Goal: Information Seeking & Learning: Compare options

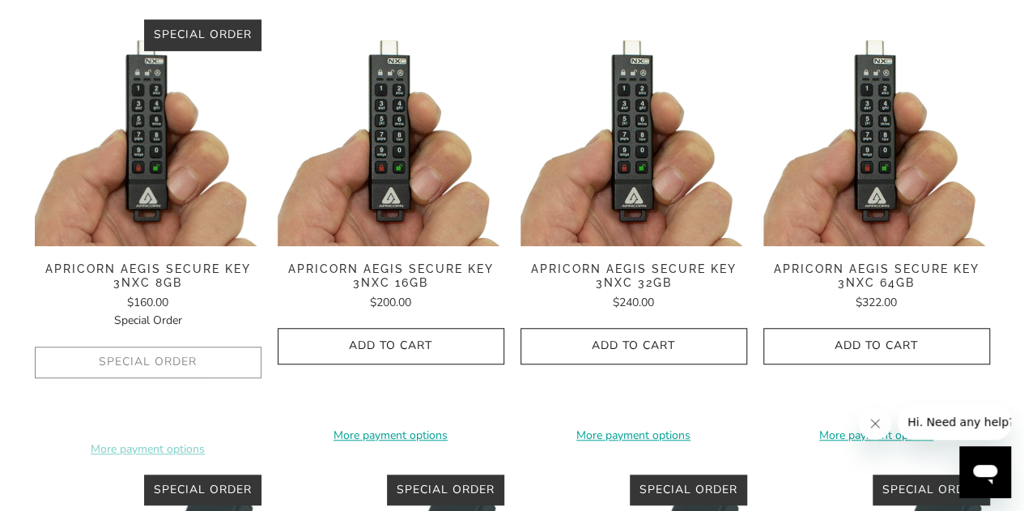
scroll to position [486, 0]
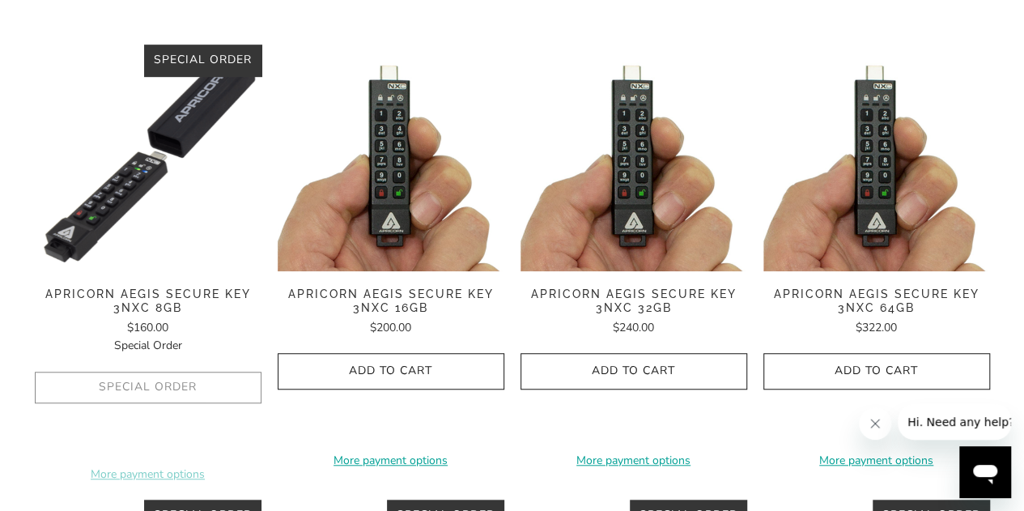
click at [125, 200] on img at bounding box center [148, 158] width 227 height 227
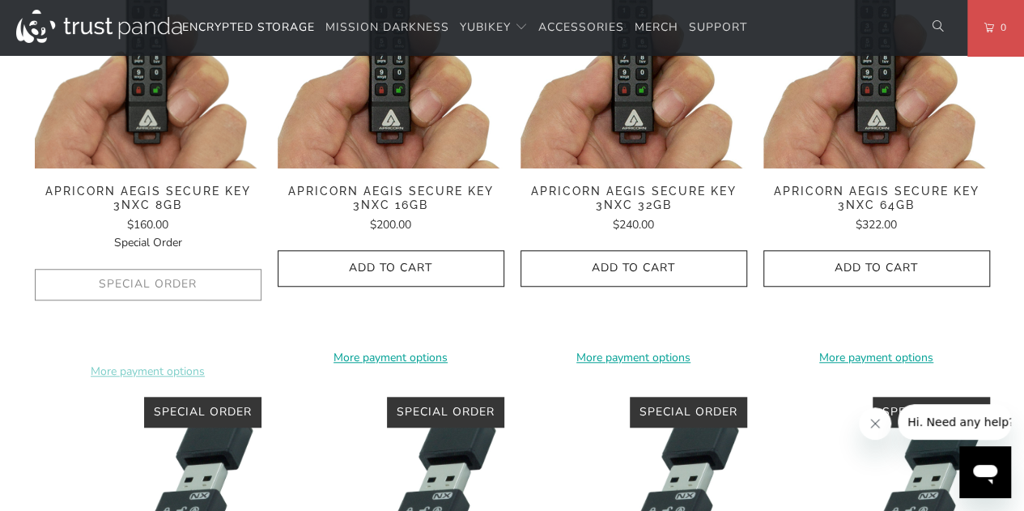
scroll to position [567, 0]
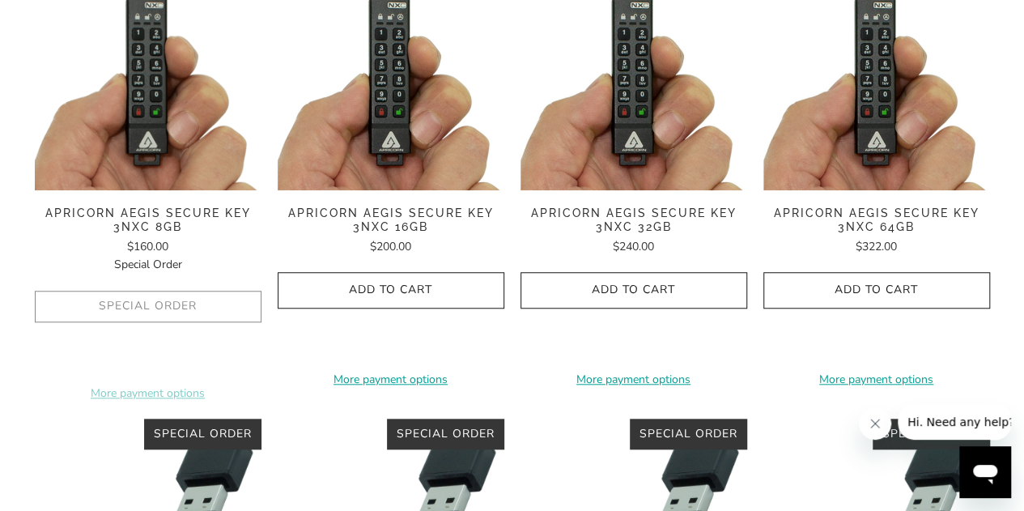
click at [672, 126] on img at bounding box center [634, 77] width 227 height 227
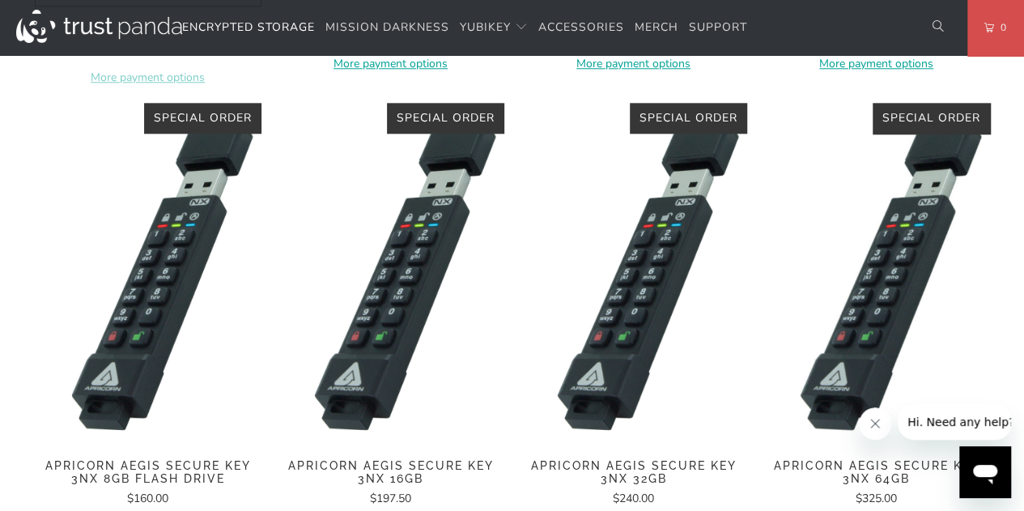
scroll to position [971, 0]
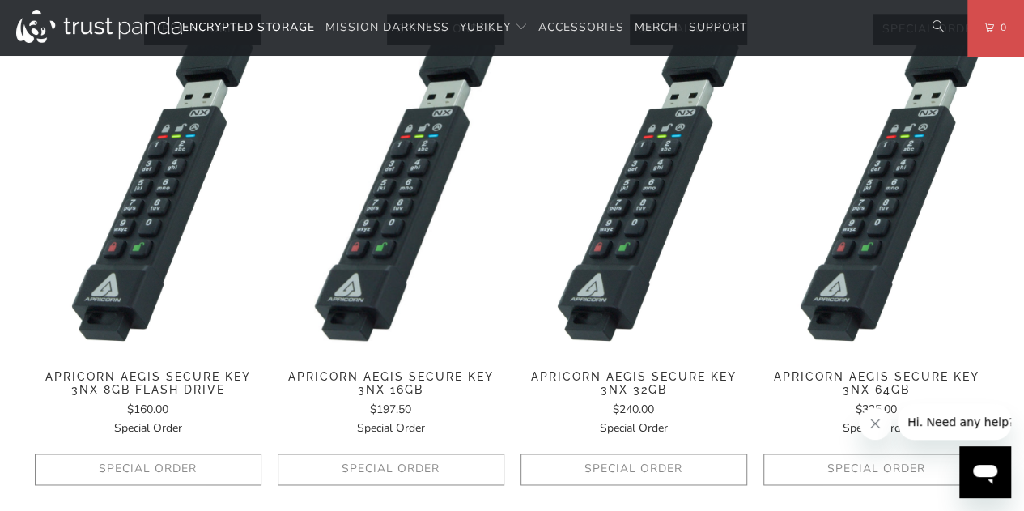
click at [384, 278] on img at bounding box center [391, 184] width 227 height 340
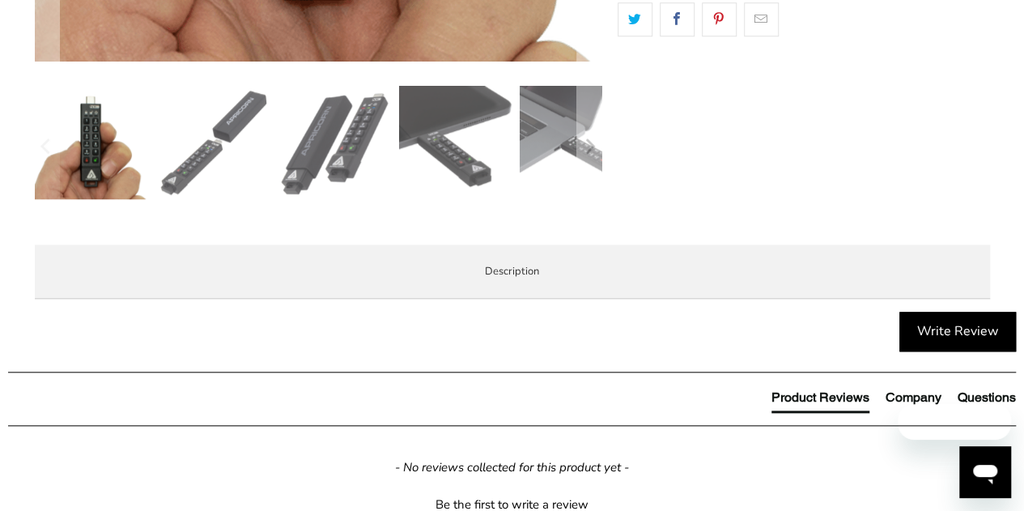
scroll to position [729, 0]
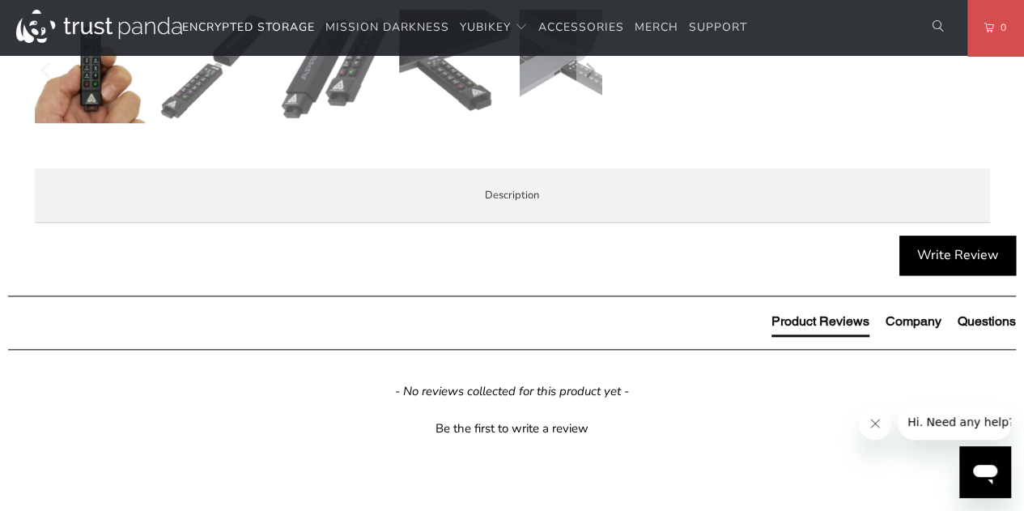
click at [0, 0] on li "Specifications" at bounding box center [0, 0] width 0 height 0
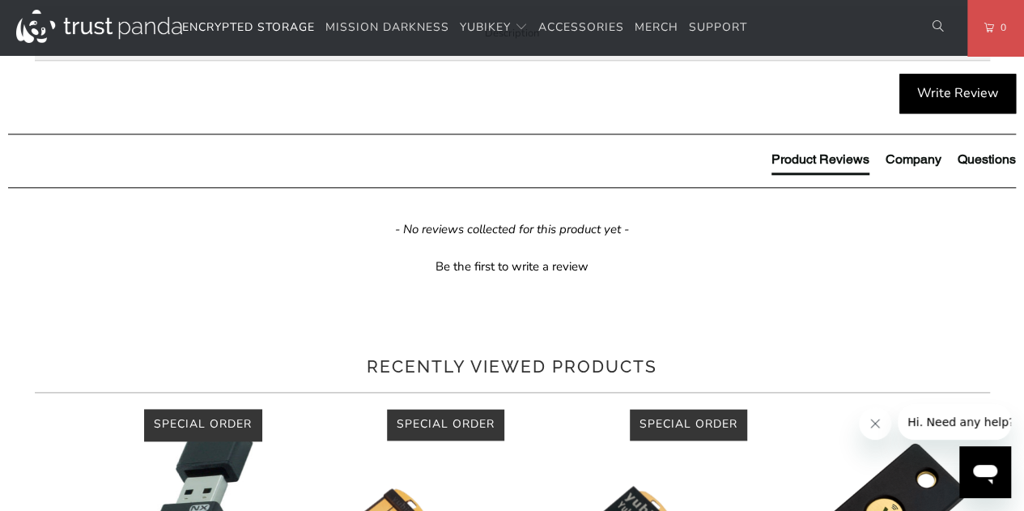
scroll to position [810, 0]
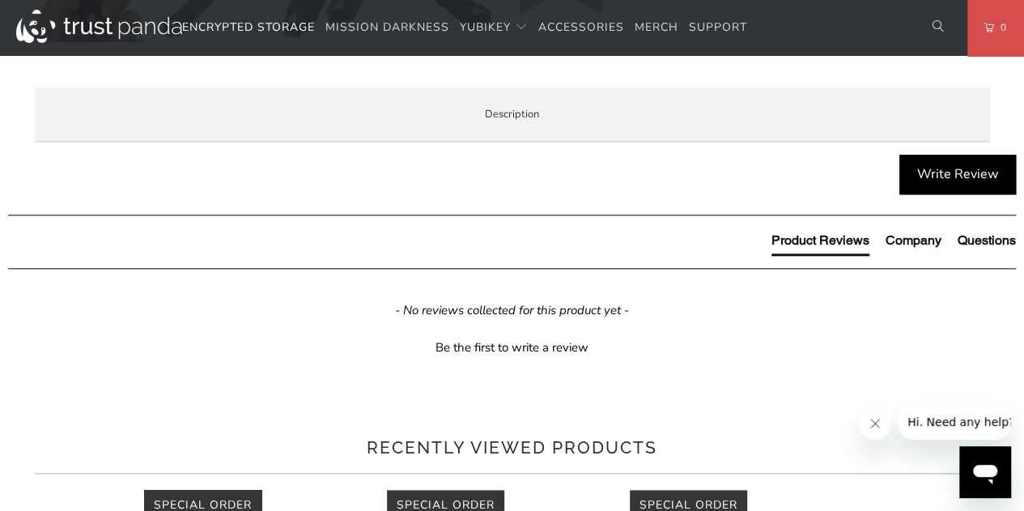
click at [0, 0] on li "Enterprise and Government" at bounding box center [0, 0] width 0 height 0
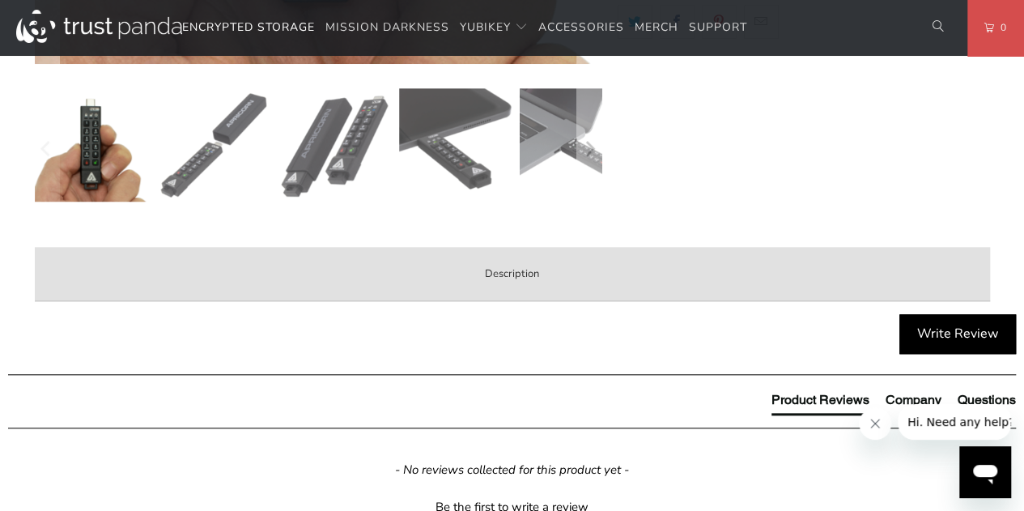
scroll to position [648, 0]
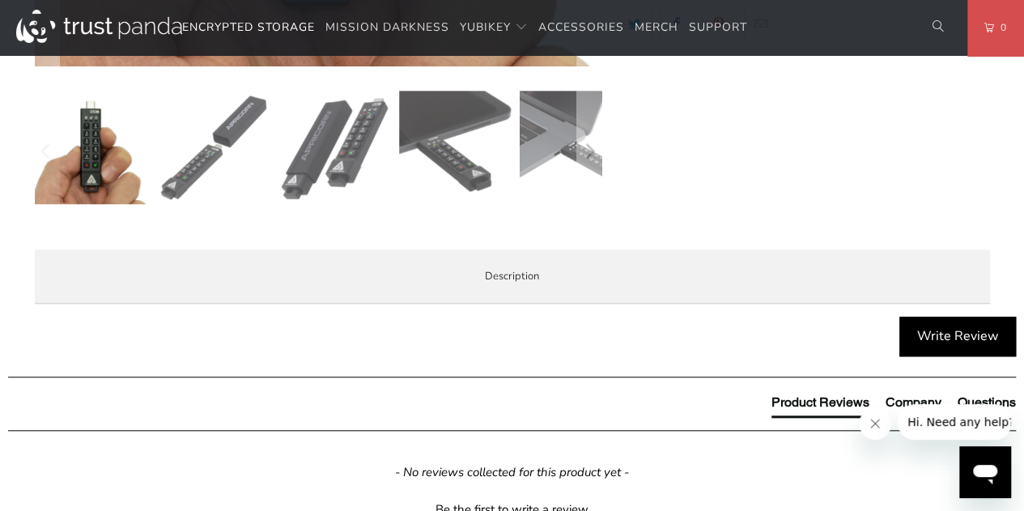
drag, startPoint x: 77, startPoint y: 346, endPoint x: 96, endPoint y: 346, distance: 18.6
click at [0, 0] on span "Overview" at bounding box center [0, 0] width 0 height 0
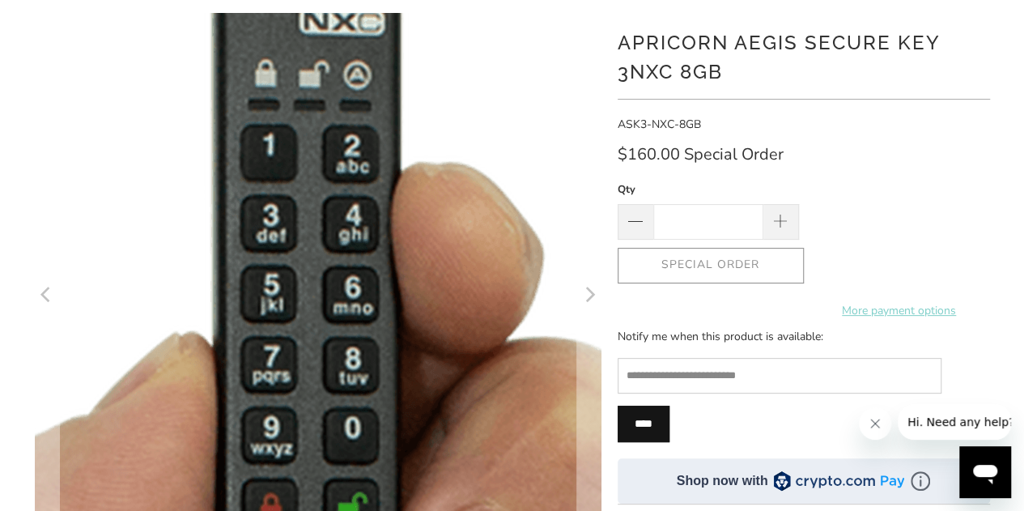
scroll to position [0, 0]
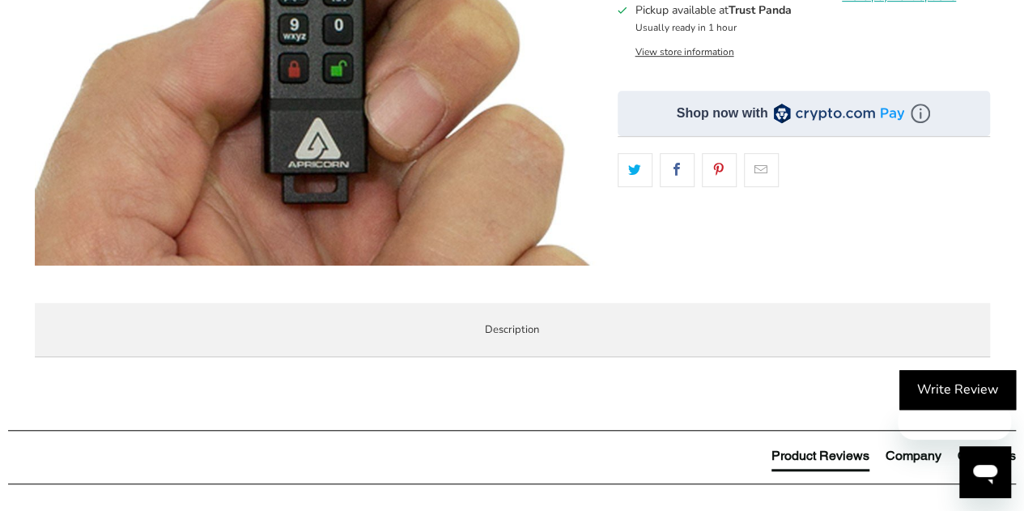
scroll to position [486, 0]
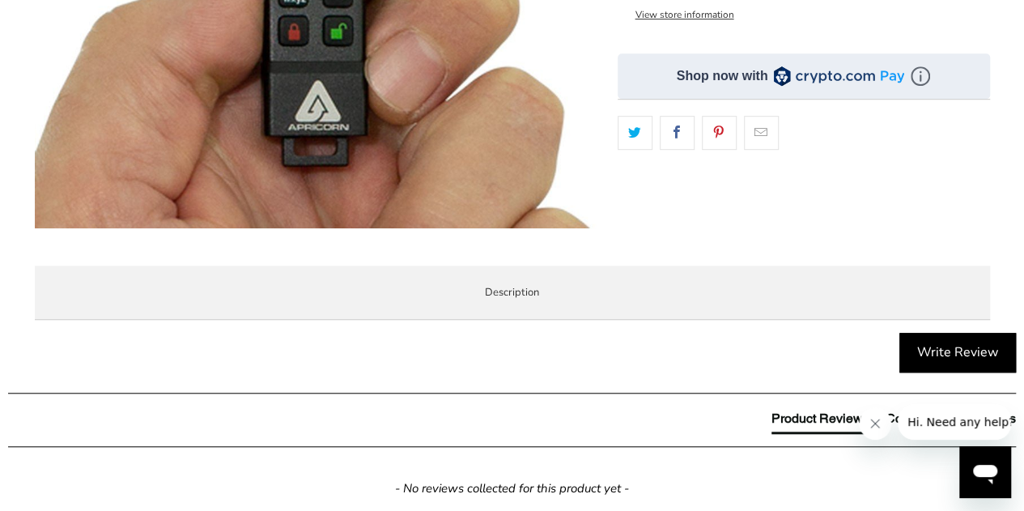
drag, startPoint x: 463, startPoint y: 464, endPoint x: 110, endPoint y: 409, distance: 357.2
click at [0, 0] on p "Apicorn Aegis Secure Key 3NXC Flash Drive - The first encrypted USB flash key t…" at bounding box center [0, 0] width 0 height 0
drag, startPoint x: 113, startPoint y: 410, endPoint x: 187, endPoint y: 453, distance: 85.6
click at [0, 0] on p "Apicorn Aegis Secure Key 3NXC Flash Drive - The first encrypted USB flash key t…" at bounding box center [0, 0] width 0 height 0
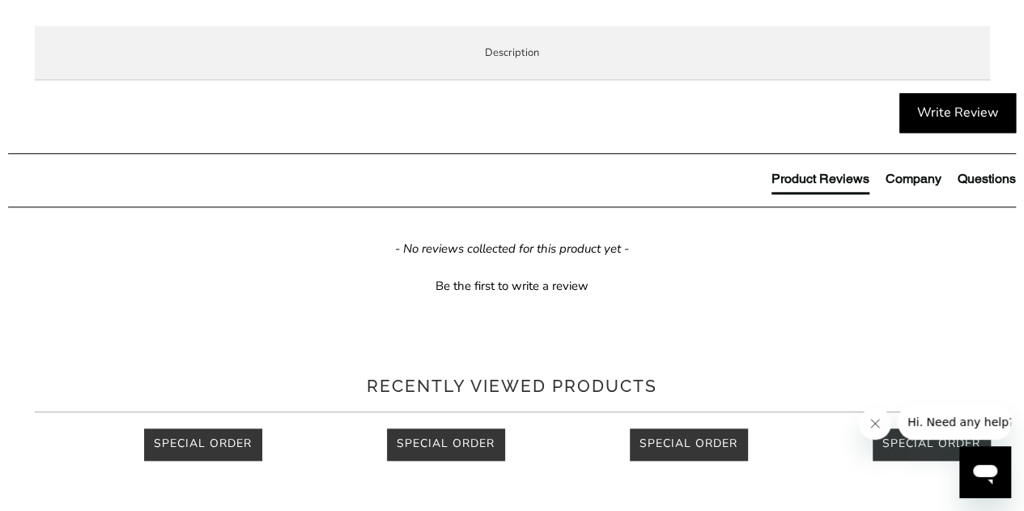
scroll to position [729, 0]
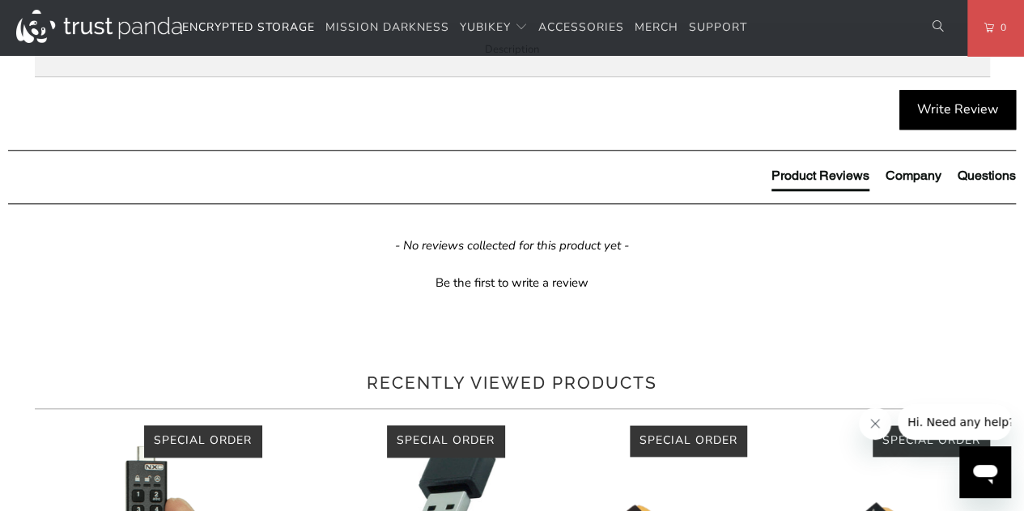
drag, startPoint x: 164, startPoint y: 329, endPoint x: 92, endPoint y: 172, distance: 172.5
click at [0, 0] on div "Apicorn Aegis Secure Key 3NXC Flash Drive - The first encrypted USB flash key t…" at bounding box center [0, 0] width 0 height 0
copy div "Apicorn Aegis Secure Key 3NXC Flash Drive - The first encrypted USB flash key t…"
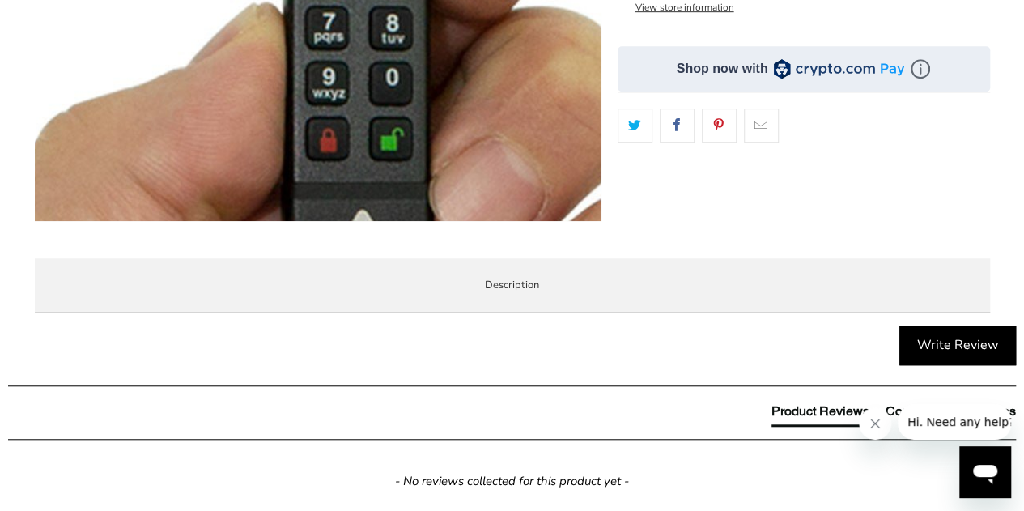
scroll to position [567, 0]
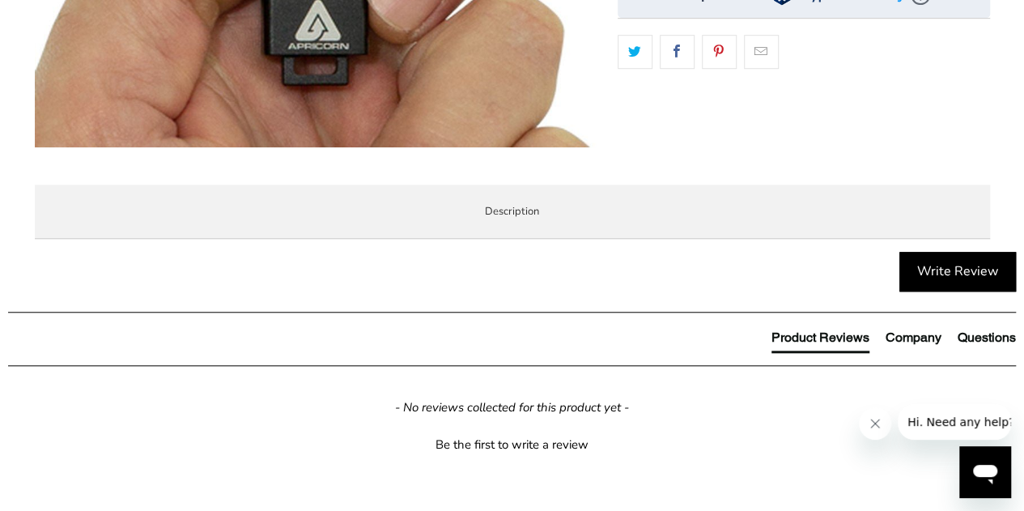
click at [0, 0] on p "Apicorn Aegis Secure Key 3NXC Flash Drive - The first encrypted USB flash key t…" at bounding box center [0, 0] width 0 height 0
click at [0, 0] on div "Overview Specifications Enterprise and Government Local Service & Support Overv…" at bounding box center [0, 0] width 0 height 0
click at [0, 0] on span "Specifications" at bounding box center [0, 0] width 0 height 0
click at [0, 0] on span "Overview" at bounding box center [0, 0] width 0 height 0
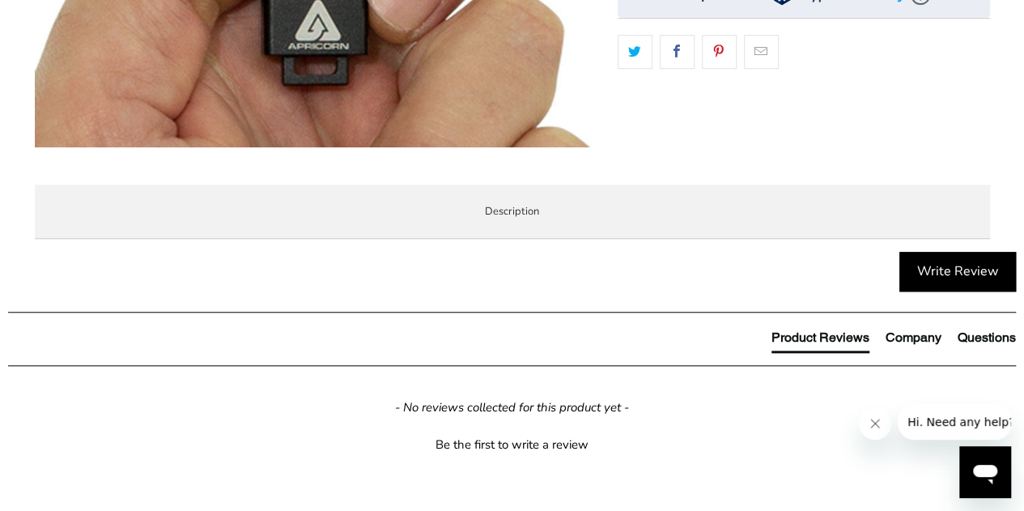
click at [0, 0] on span "Specifications" at bounding box center [0, 0] width 0 height 0
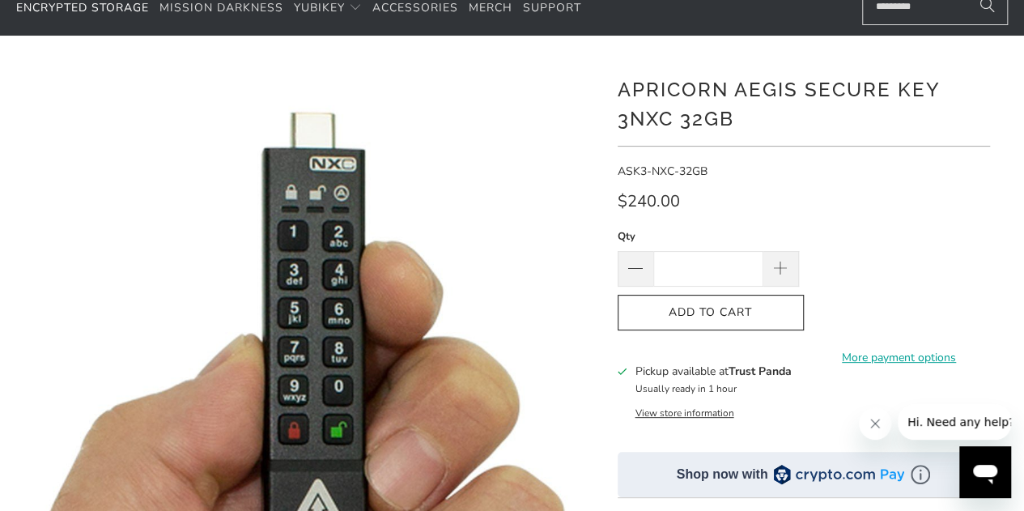
scroll to position [81, 0]
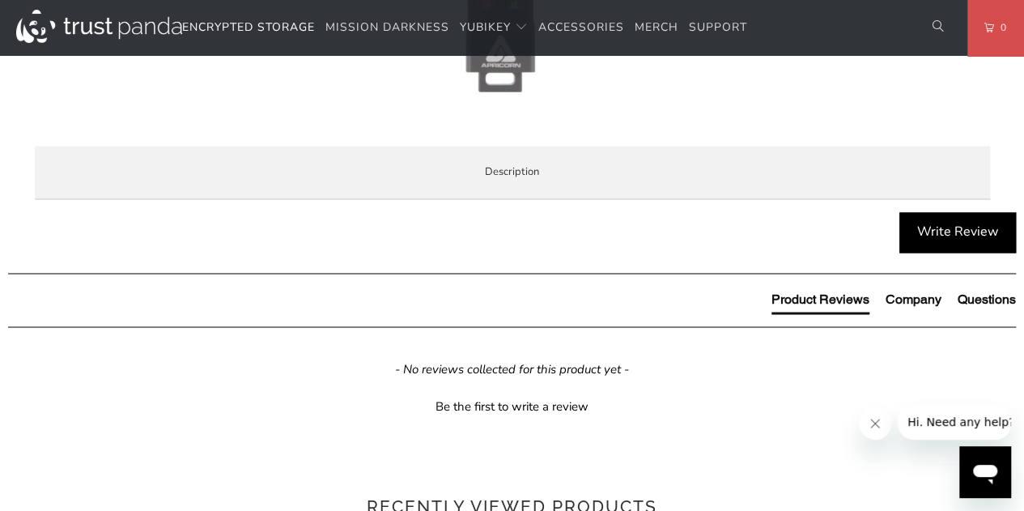
scroll to position [1295, 0]
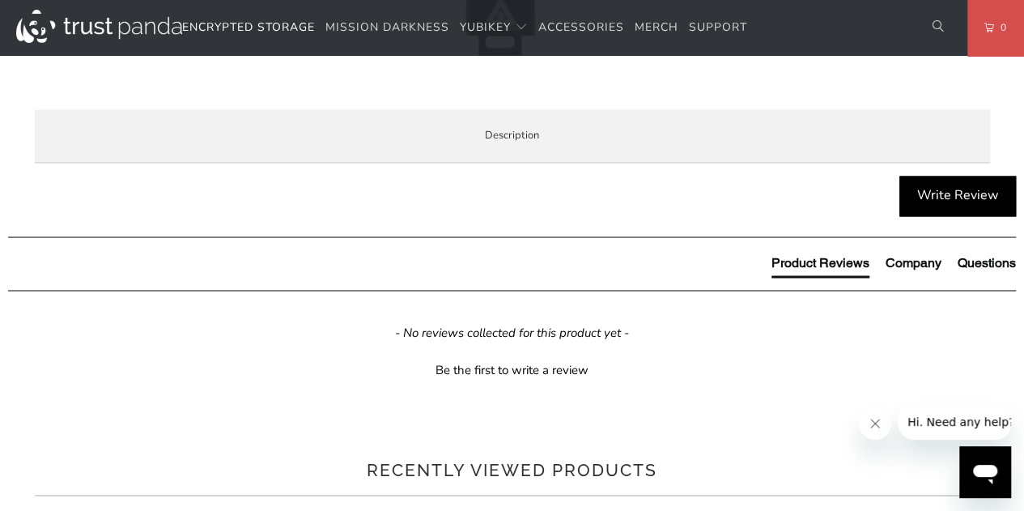
click at [0, 0] on p "FIPS 140-2 level 3 Validated | Ultra Compact | On-the-Fly 100% Hardware-Based E…" at bounding box center [0, 0] width 0 height 0
drag, startPoint x: 224, startPoint y: 280, endPoint x: 232, endPoint y: 202, distance: 78.1
click at [0, 0] on p "Apicorn Aegis Secure Key 3NX 16GB Flash Drive - Apricorn's fourth generation of…" at bounding box center [0, 0] width 0 height 0
click at [0, 0] on span "Specifications" at bounding box center [0, 0] width 0 height 0
click at [0, 0] on span "Enterprise and Government" at bounding box center [0, 0] width 0 height 0
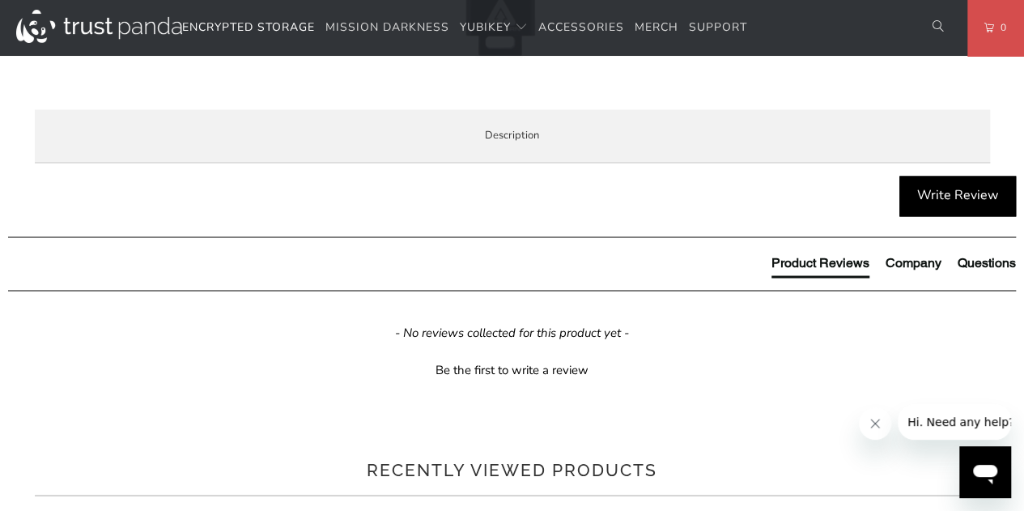
click at [0, 0] on span "Local Service & Support" at bounding box center [0, 0] width 0 height 0
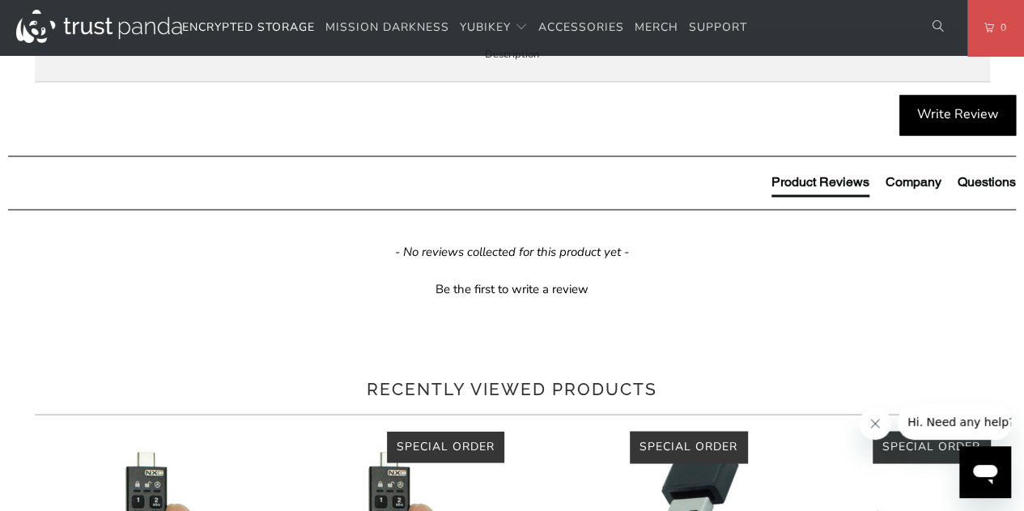
click at [0, 0] on span "Aegis Secure 3NX Quick Start Guide" at bounding box center [0, 0] width 0 height 0
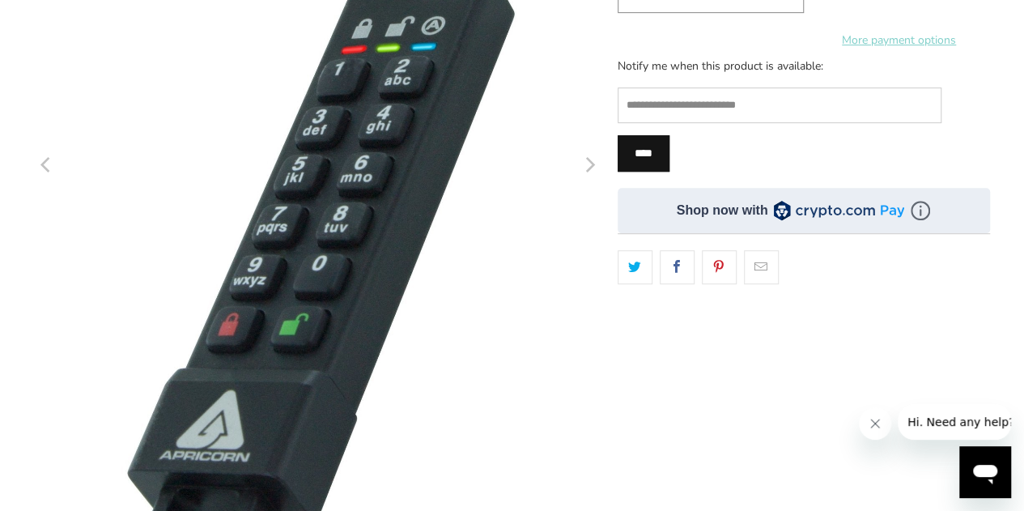
scroll to position [81, 0]
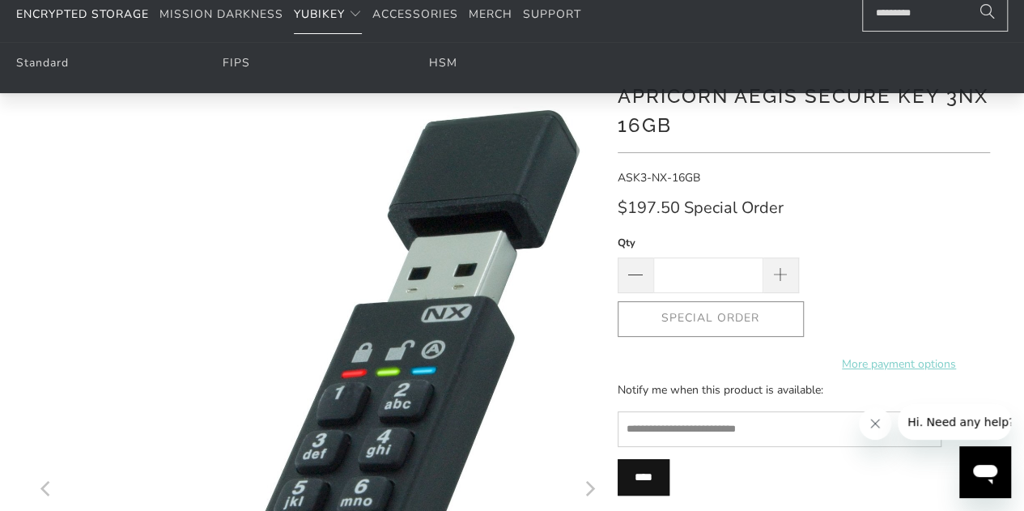
click at [314, 14] on span "YubiKey" at bounding box center [319, 13] width 51 height 15
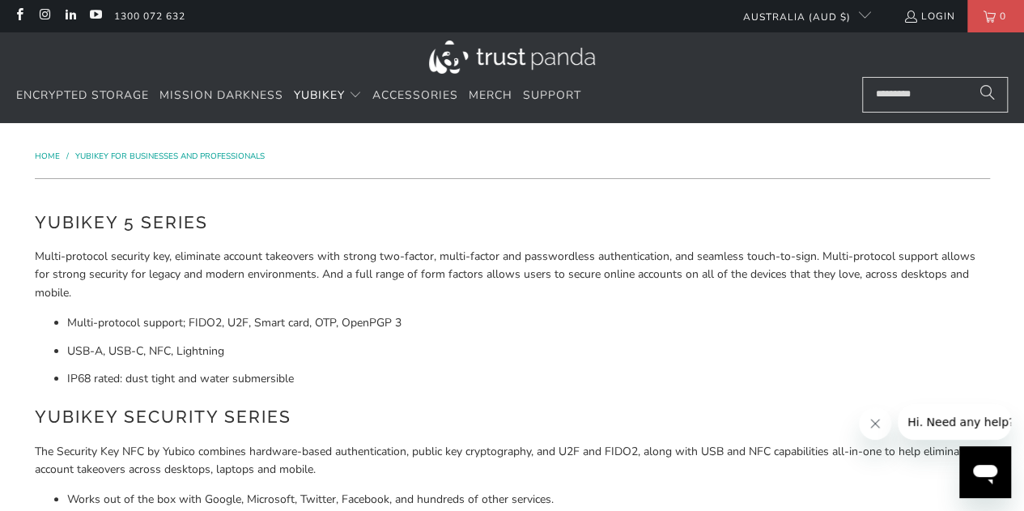
click at [42, 155] on span "Home" at bounding box center [47, 156] width 25 height 11
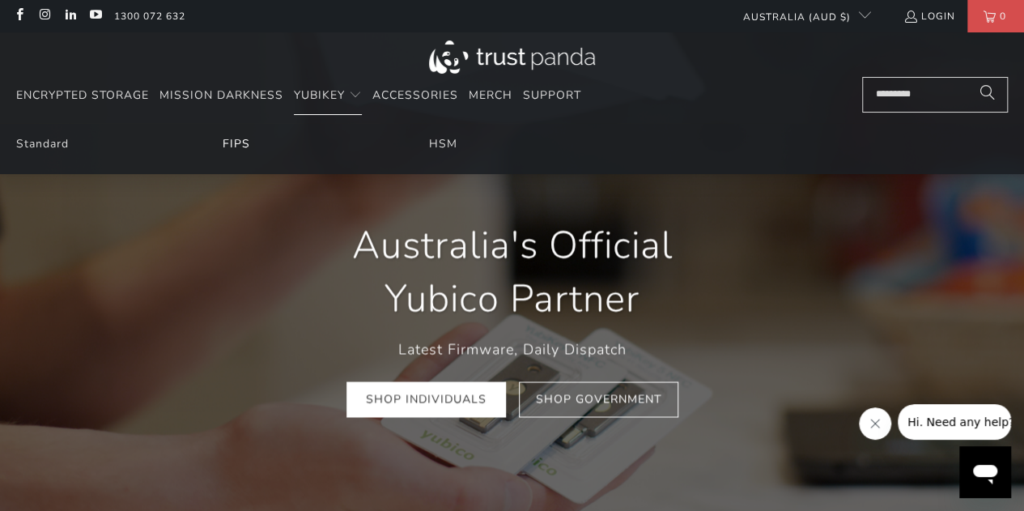
click at [232, 139] on link "FIPS" at bounding box center [237, 143] width 28 height 15
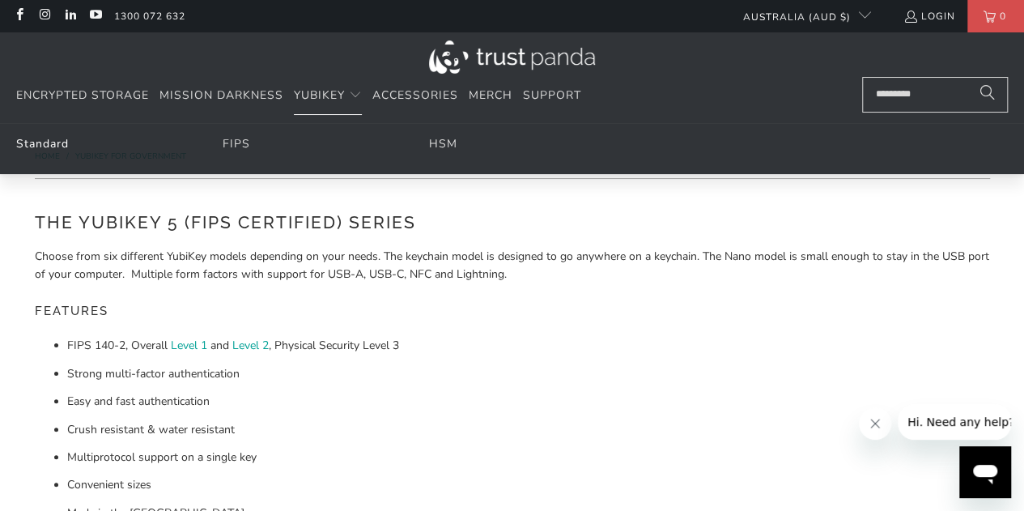
click at [55, 145] on link "Standard" at bounding box center [42, 143] width 53 height 15
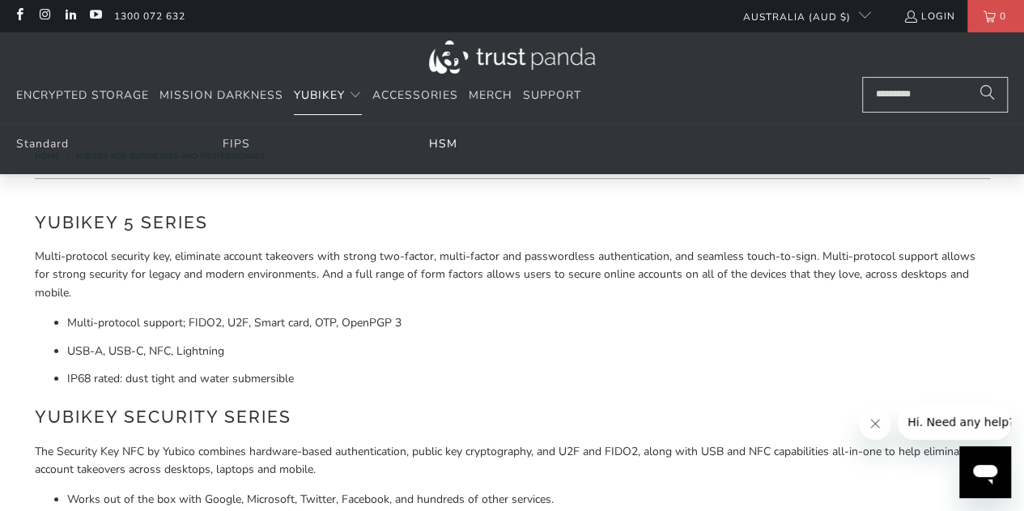
click at [452, 138] on link "HSM" at bounding box center [443, 143] width 28 height 15
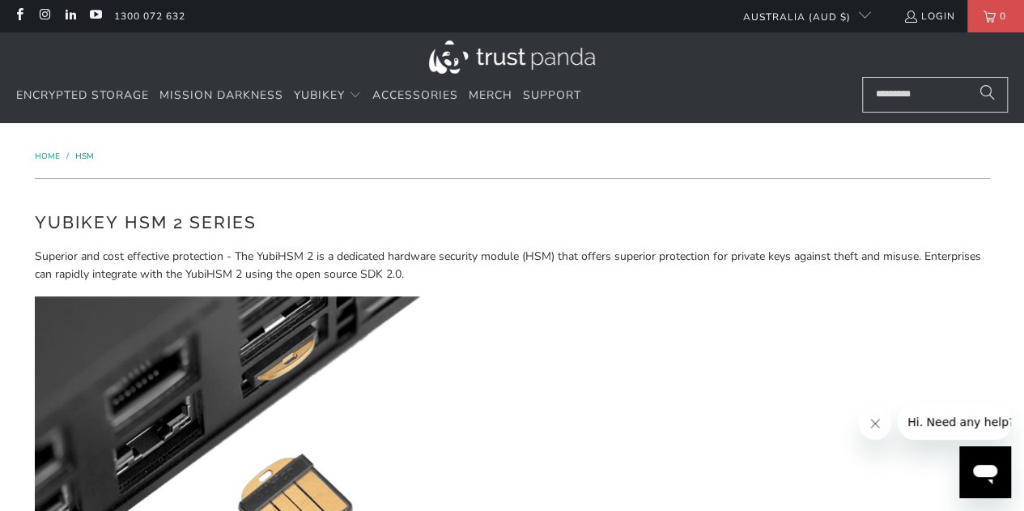
click at [83, 155] on span "HSM" at bounding box center [84, 156] width 19 height 11
click at [108, 95] on span "Encrypted Storage" at bounding box center [82, 94] width 133 height 15
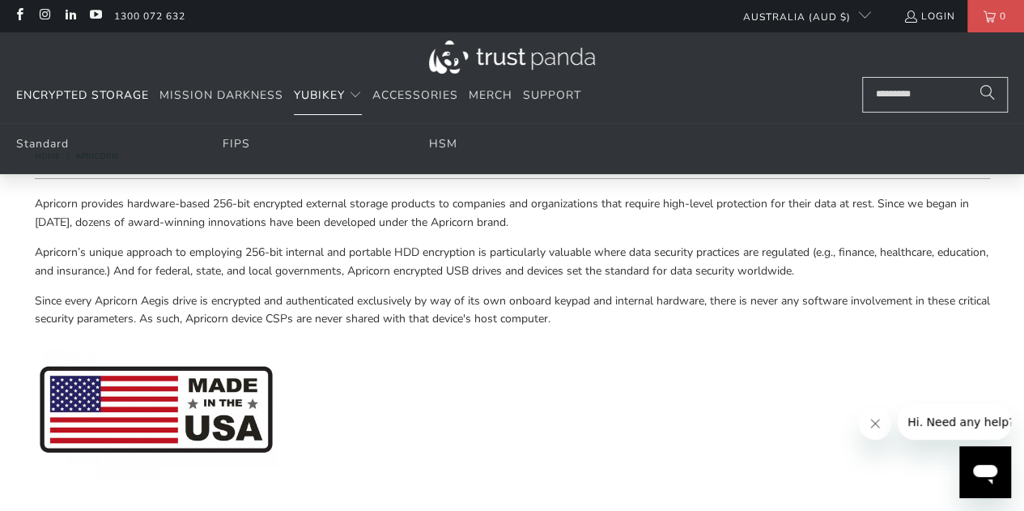
click at [314, 96] on span "YubiKey" at bounding box center [319, 94] width 51 height 15
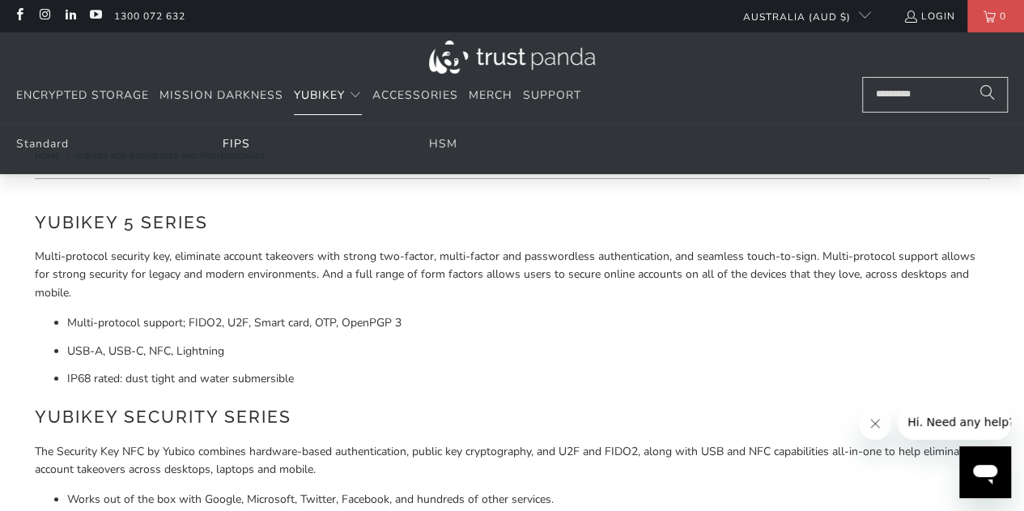
click at [233, 143] on link "FIPS" at bounding box center [237, 143] width 28 height 15
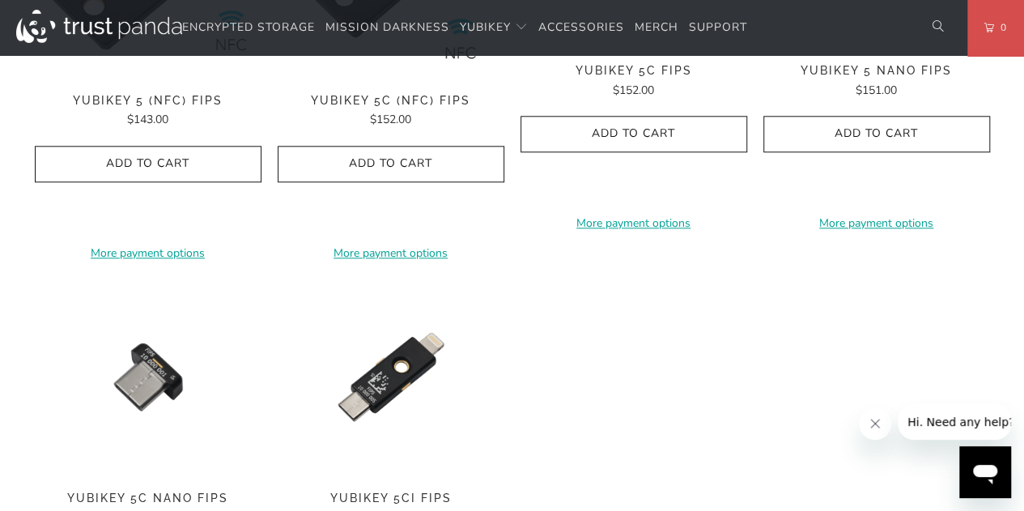
scroll to position [810, 0]
